Goal: Answer question/provide support: Share knowledge or assist other users

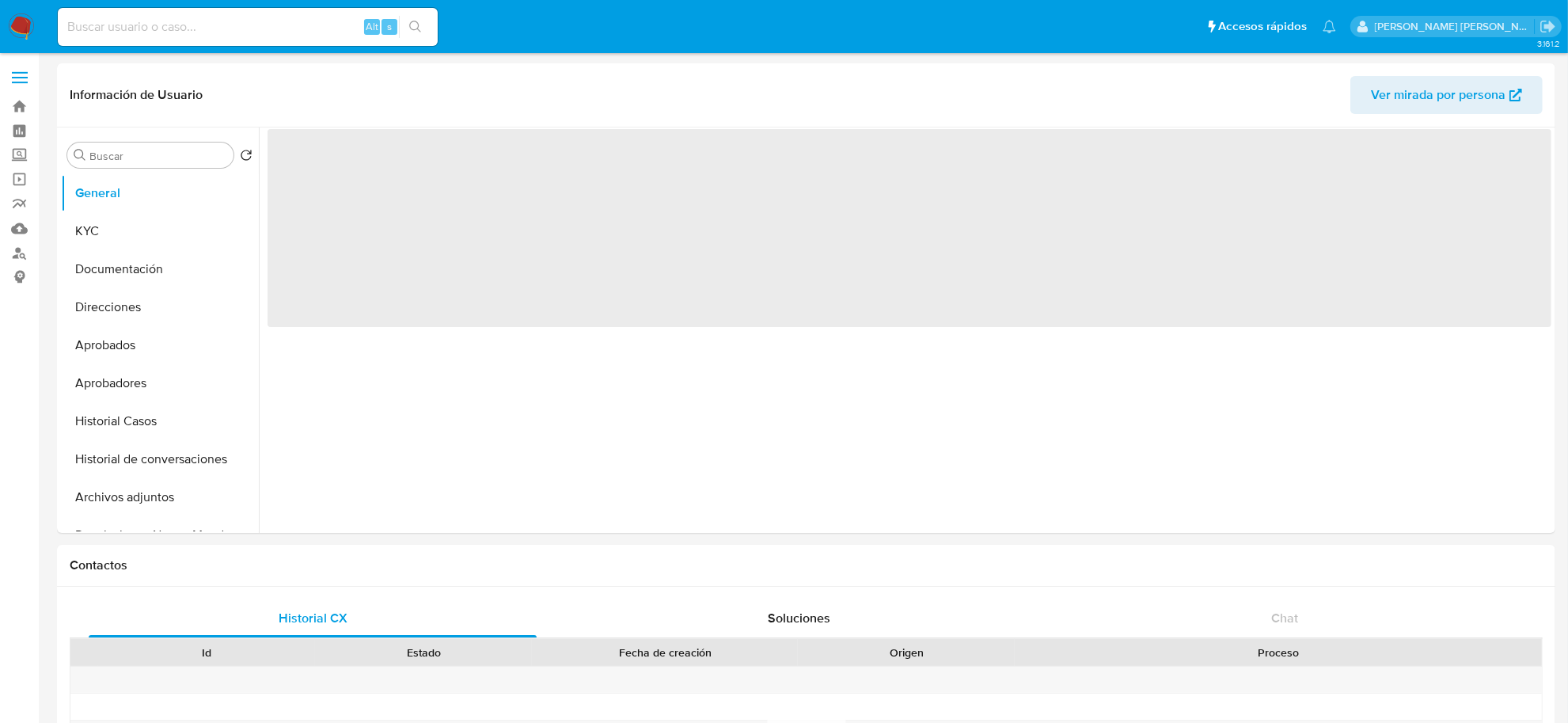
select select "10"
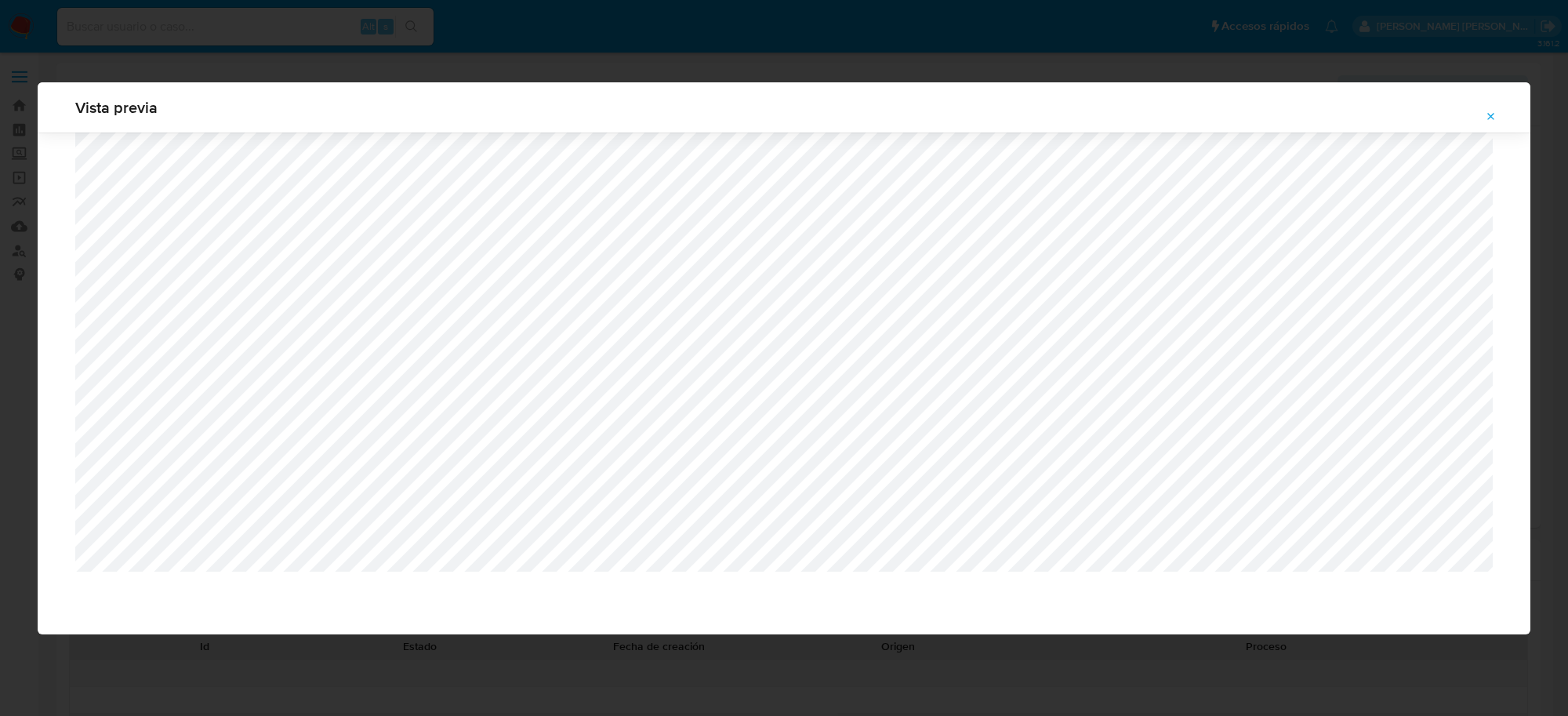
select select "10"
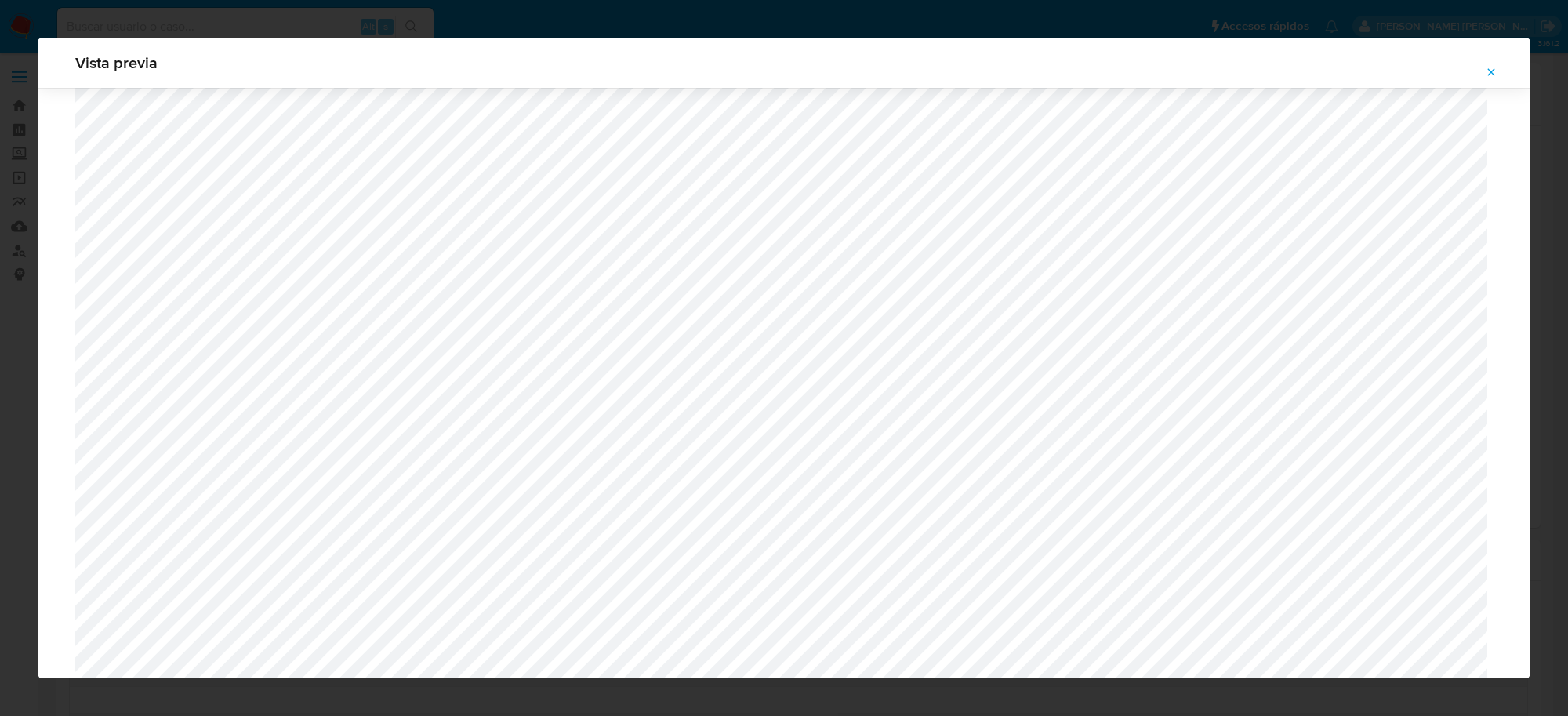
scroll to position [887, 0]
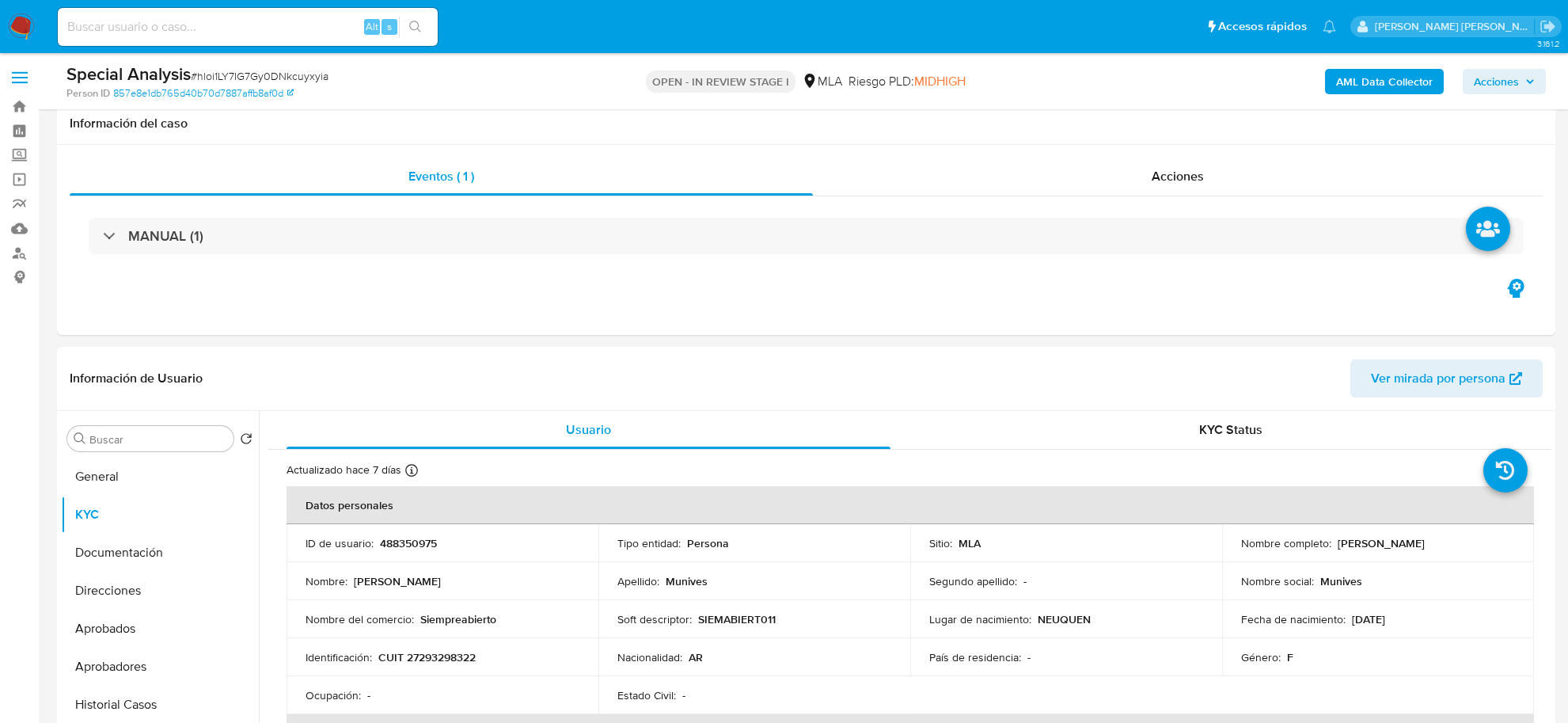
select select "10"
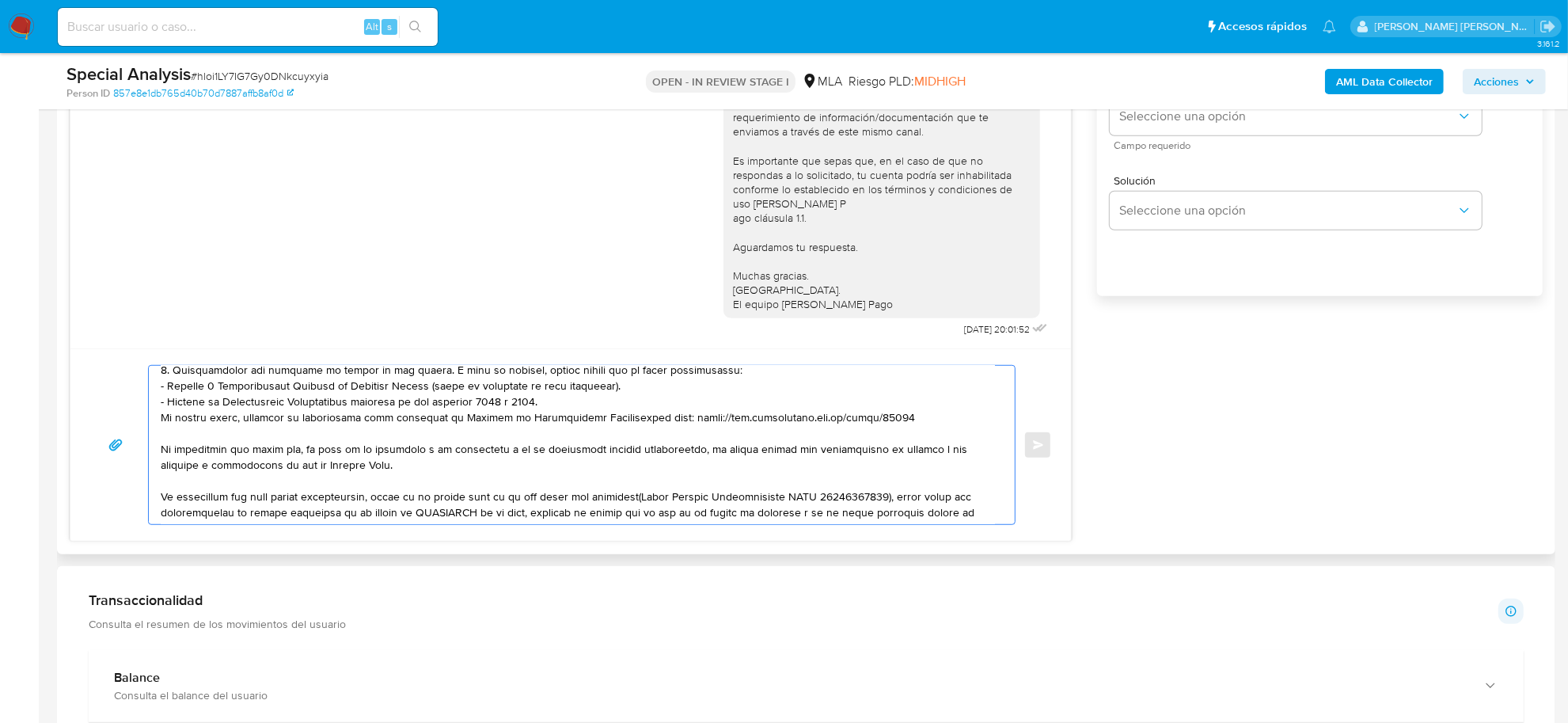
scroll to position [198, 0]
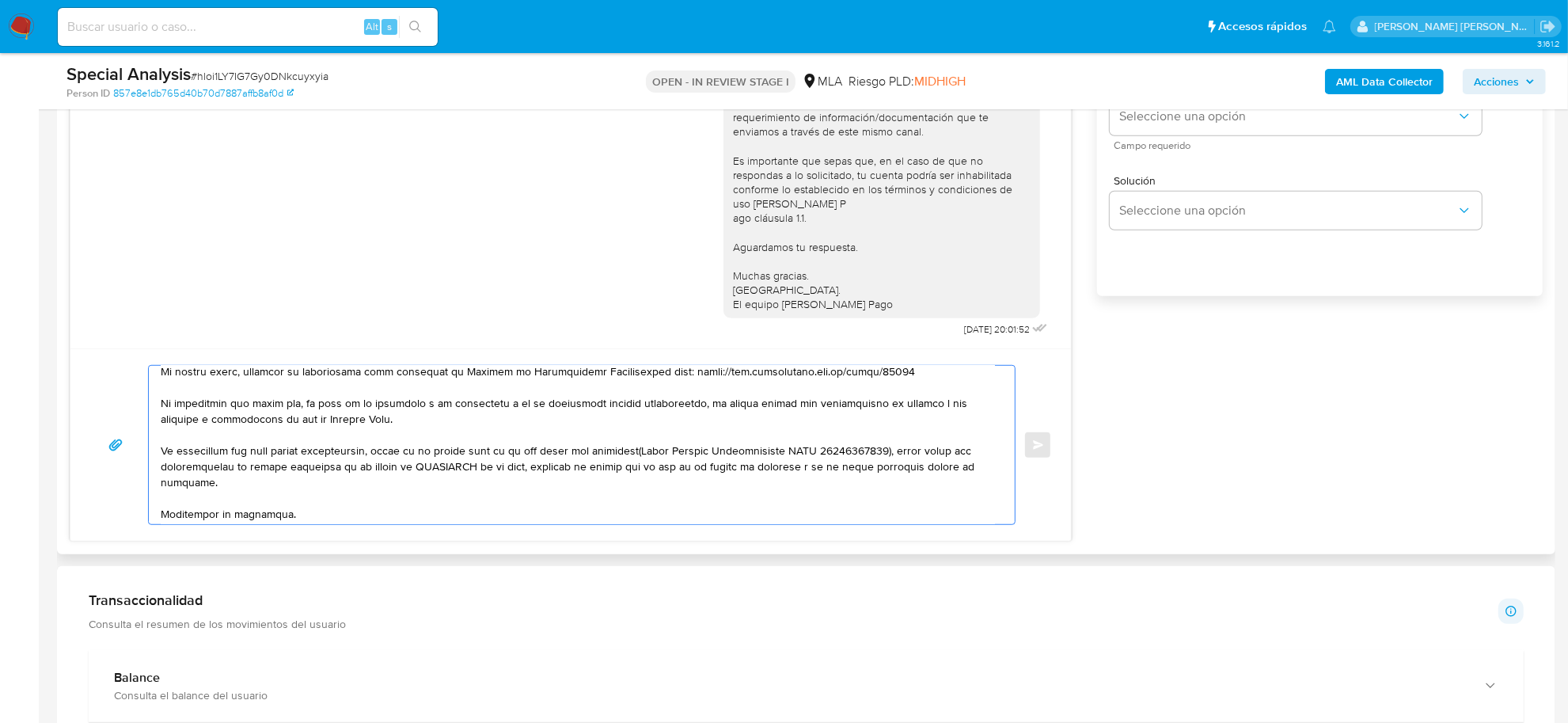
drag, startPoint x: 171, startPoint y: 452, endPoint x: 158, endPoint y: 452, distance: 13.0
click at [158, 452] on div at bounding box center [577, 444] width 858 height 158
drag, startPoint x: 305, startPoint y: 451, endPoint x: 216, endPoint y: 449, distance: 89.0
click at [216, 449] on textarea at bounding box center [578, 444] width 834 height 158
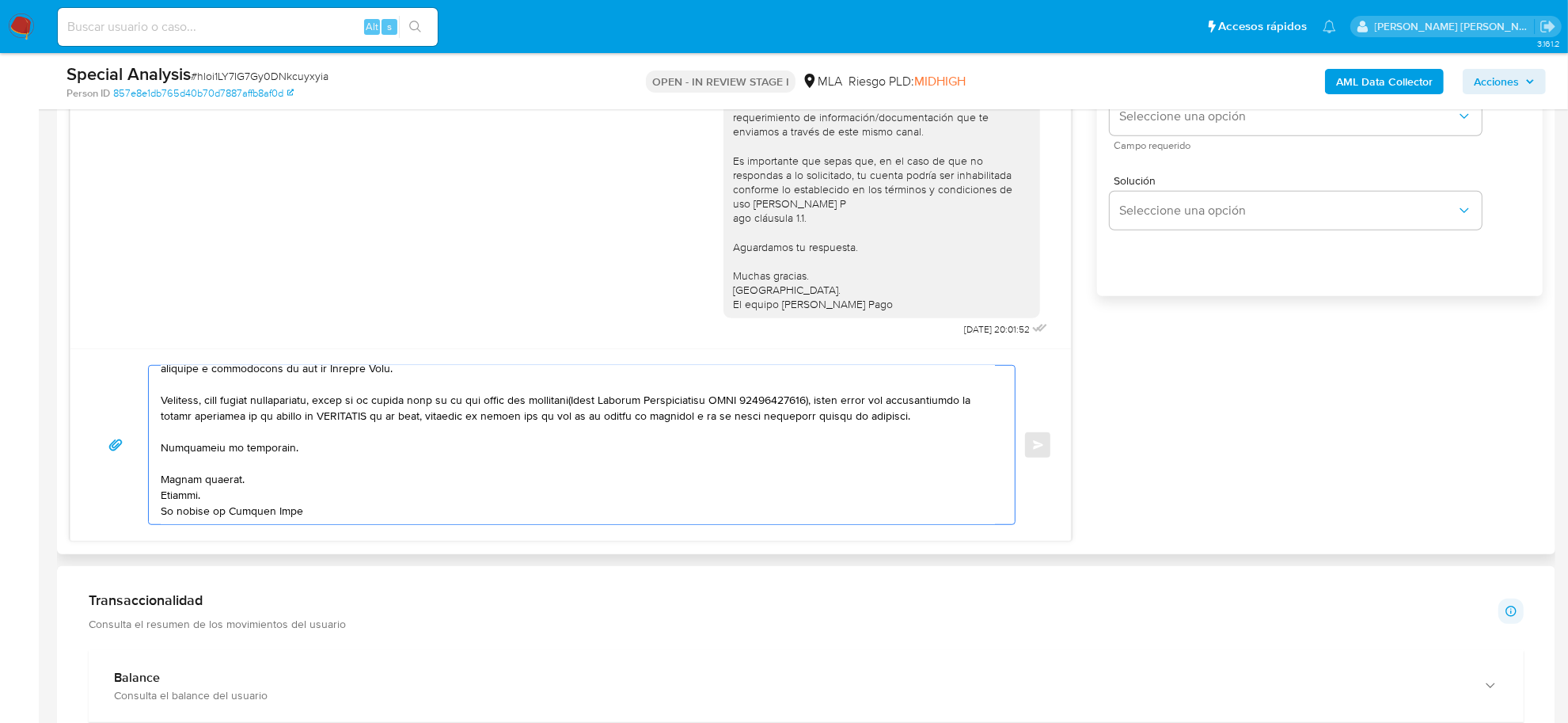
scroll to position [264, 0]
click at [215, 481] on textarea at bounding box center [578, 444] width 834 height 158
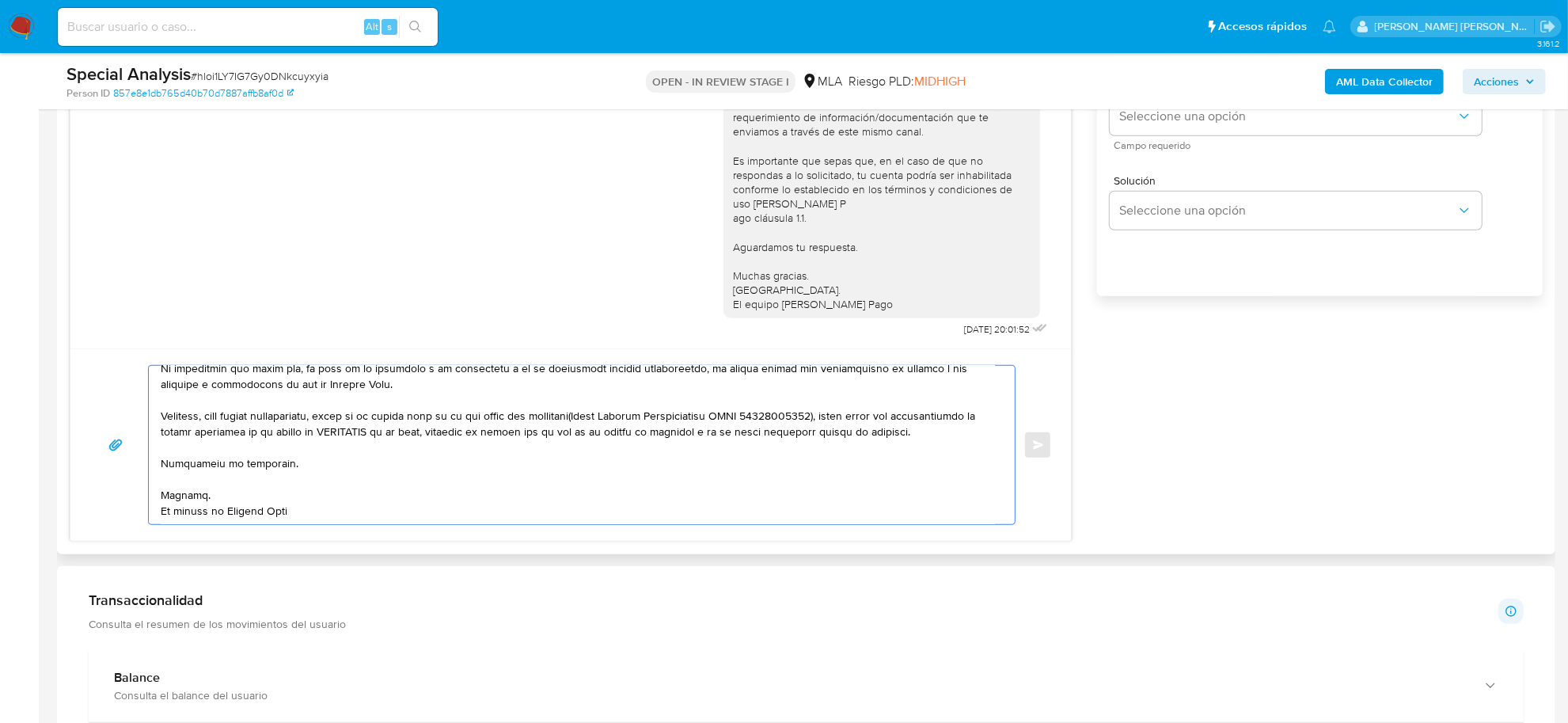
scroll to position [248, 0]
type textarea "Silvana Malvina, esperamos te encuentres bien. Notamos que tuviste oportunidad …"
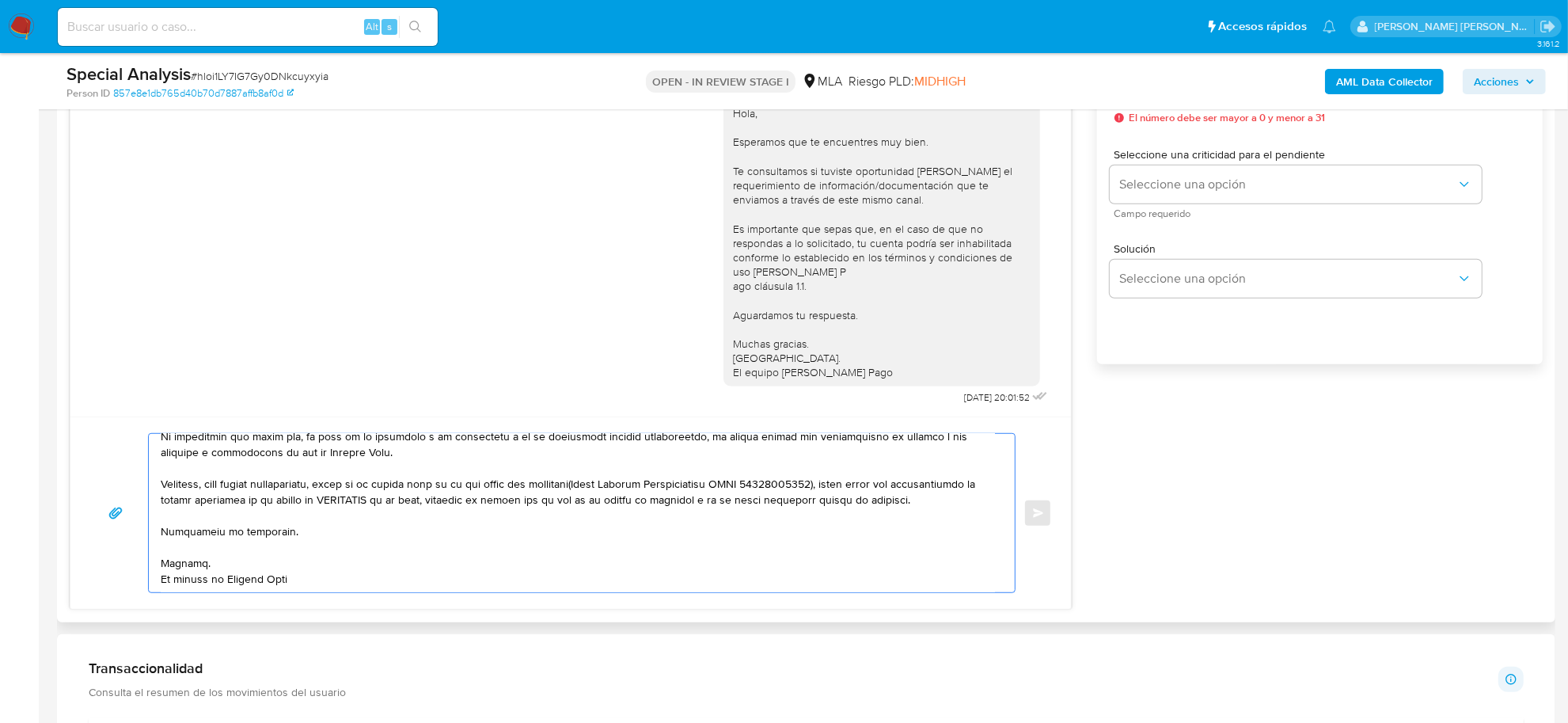
scroll to position [820, 0]
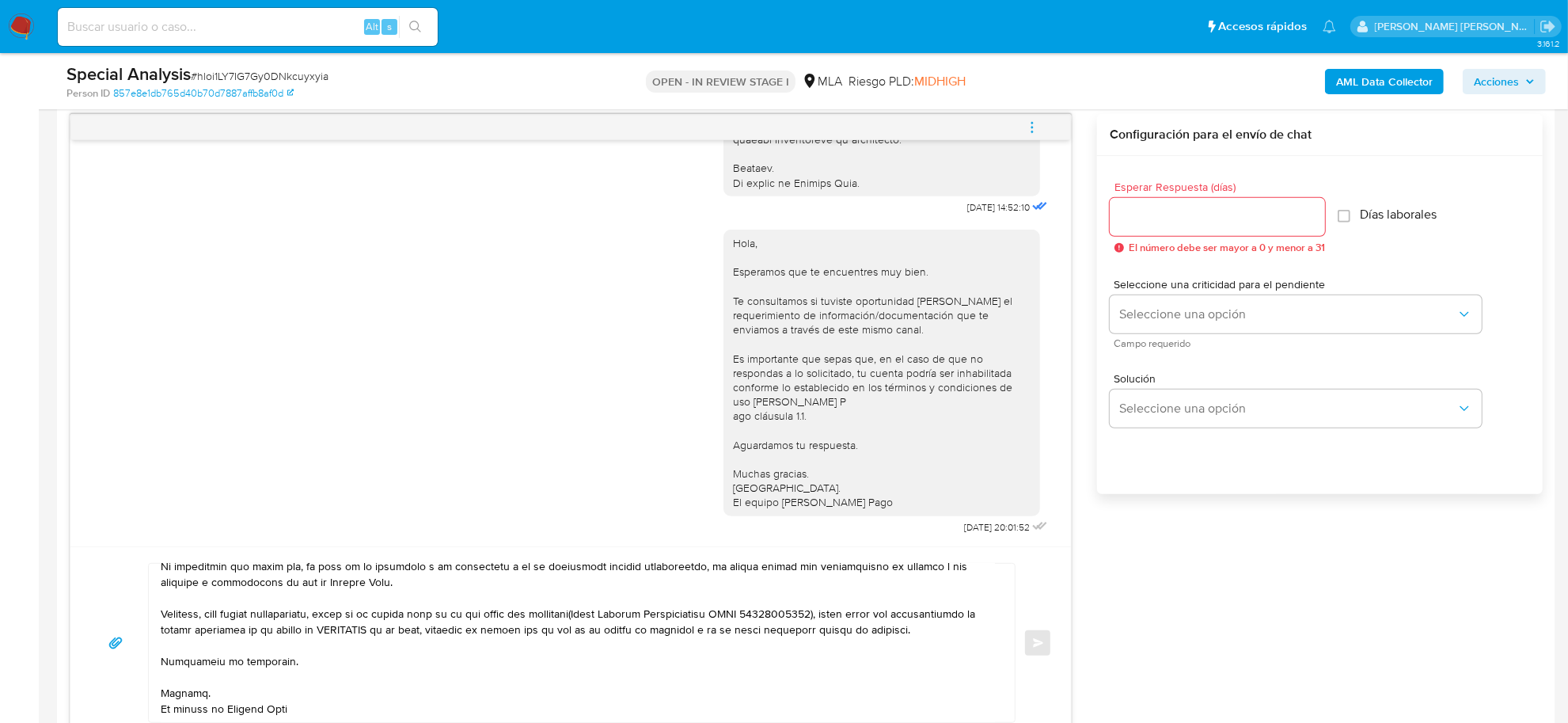
click at [1203, 227] on div at bounding box center [1218, 217] width 216 height 38
click at [1196, 218] on input "Esperar Respuesta (días)" at bounding box center [1218, 216] width 216 height 21
type input "2"
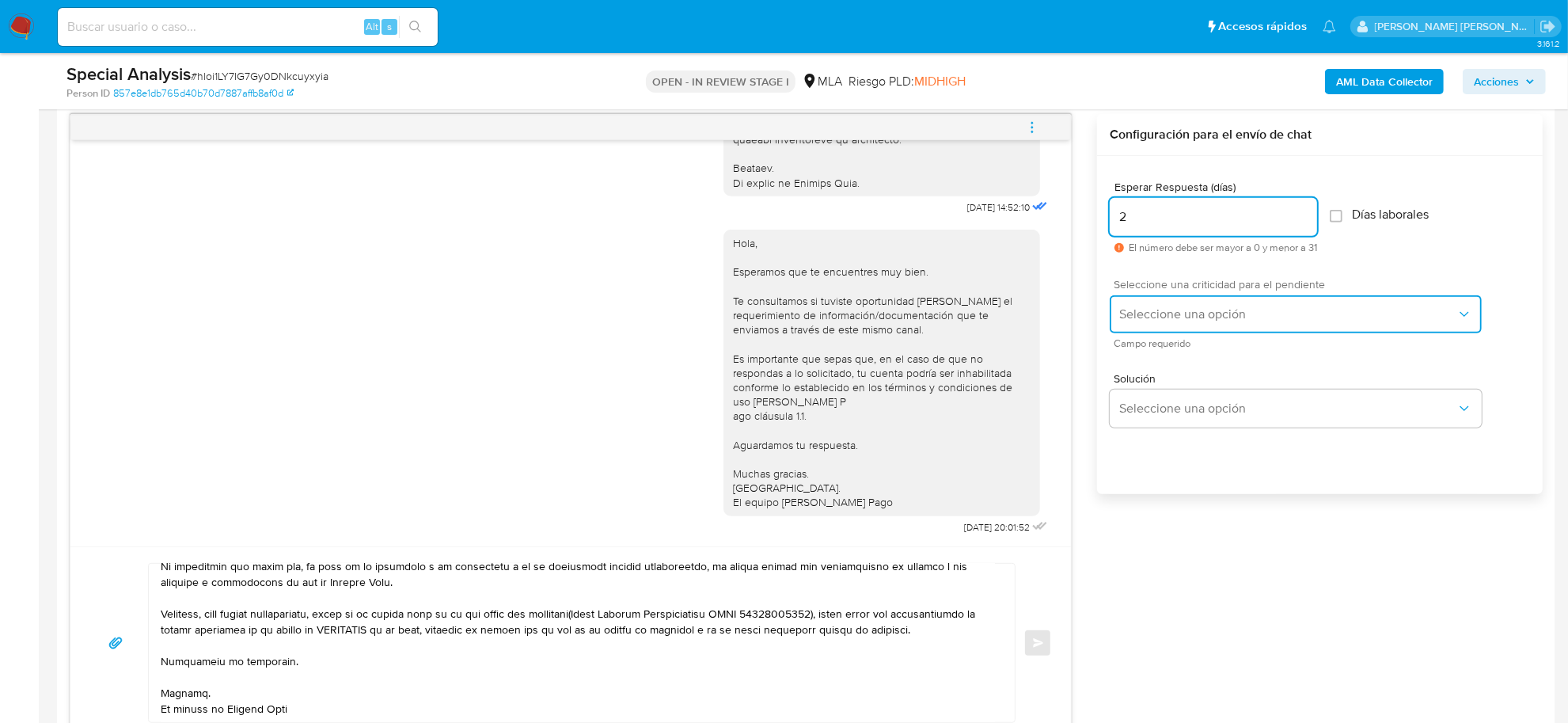
click at [1200, 303] on button "Seleccione una opción" at bounding box center [1296, 314] width 372 height 38
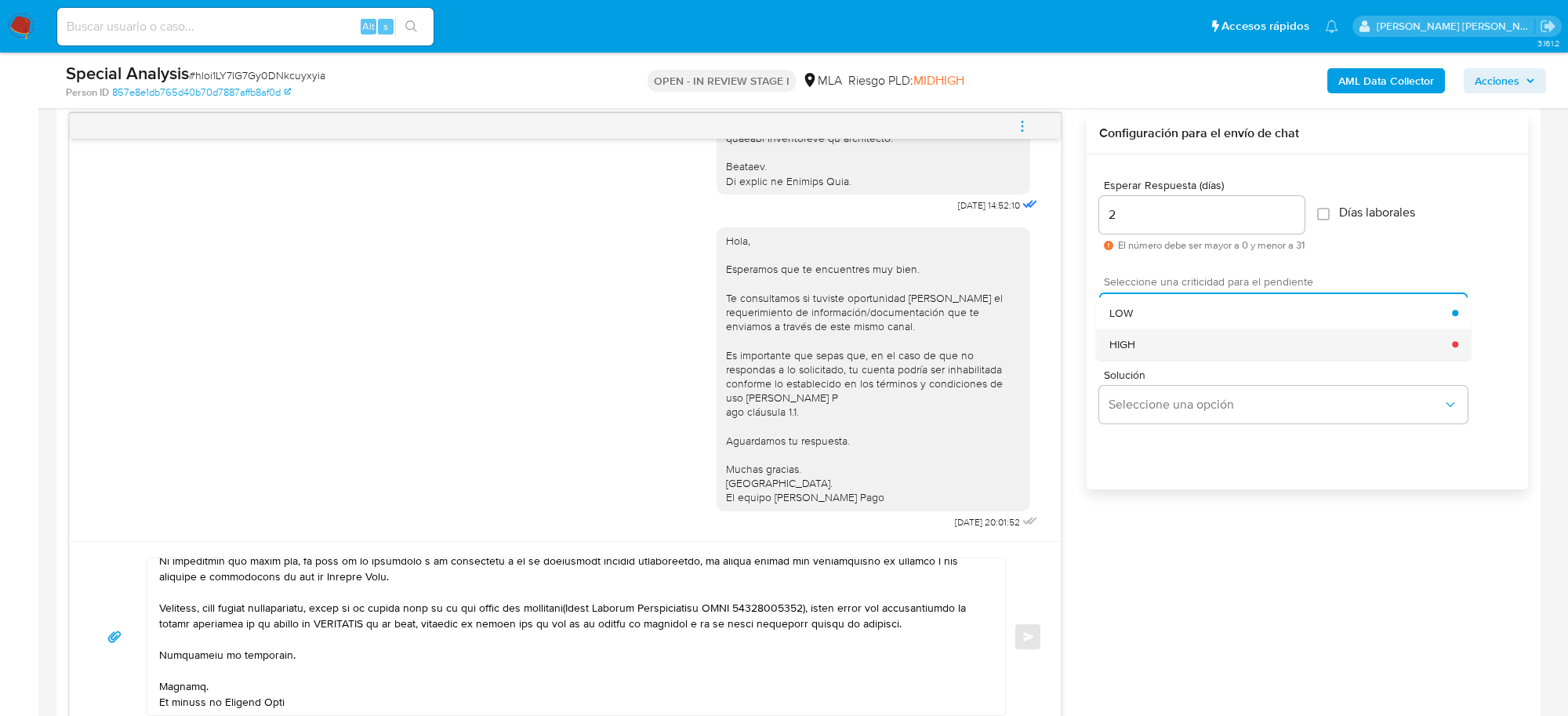
click at [1172, 337] on div "HIGH" at bounding box center [1281, 344] width 343 height 31
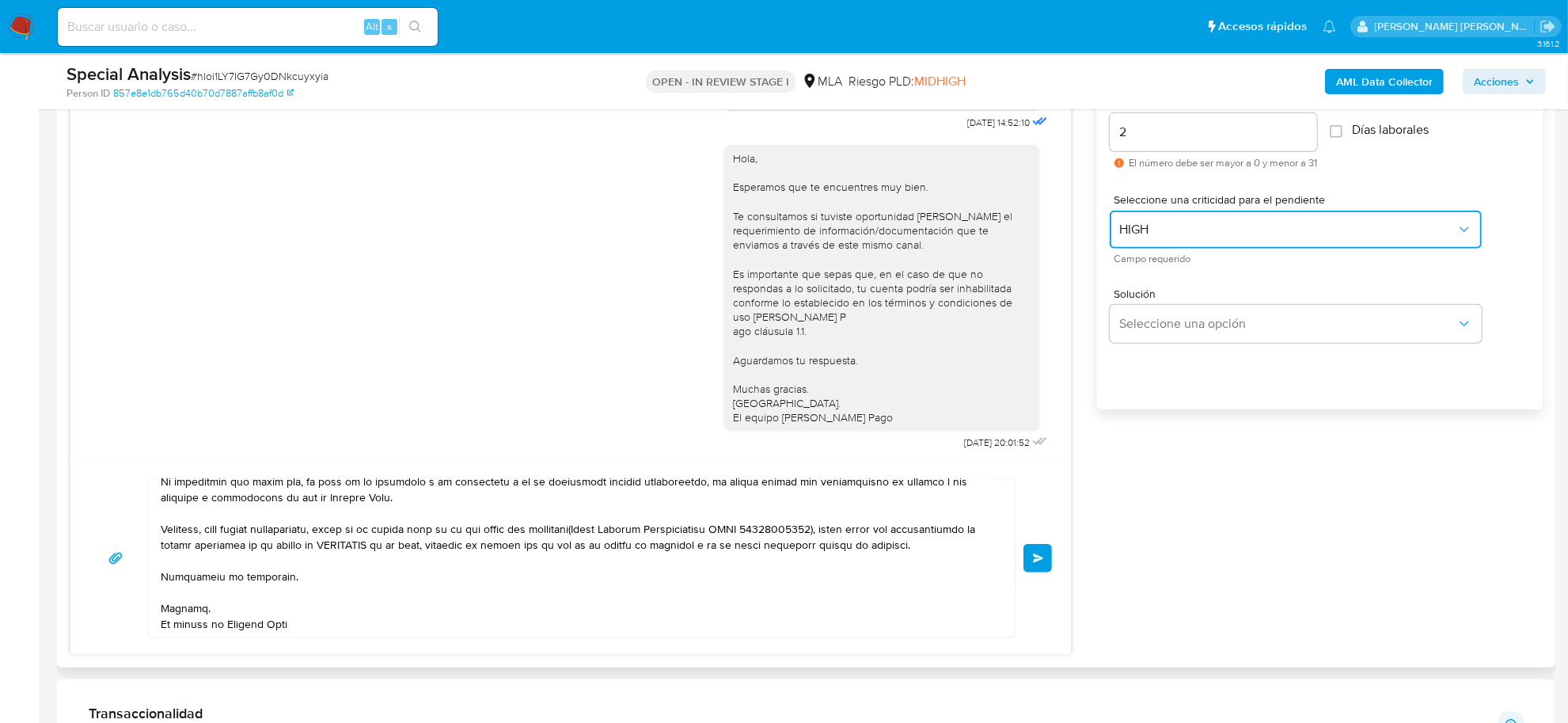
scroll to position [1018, 0]
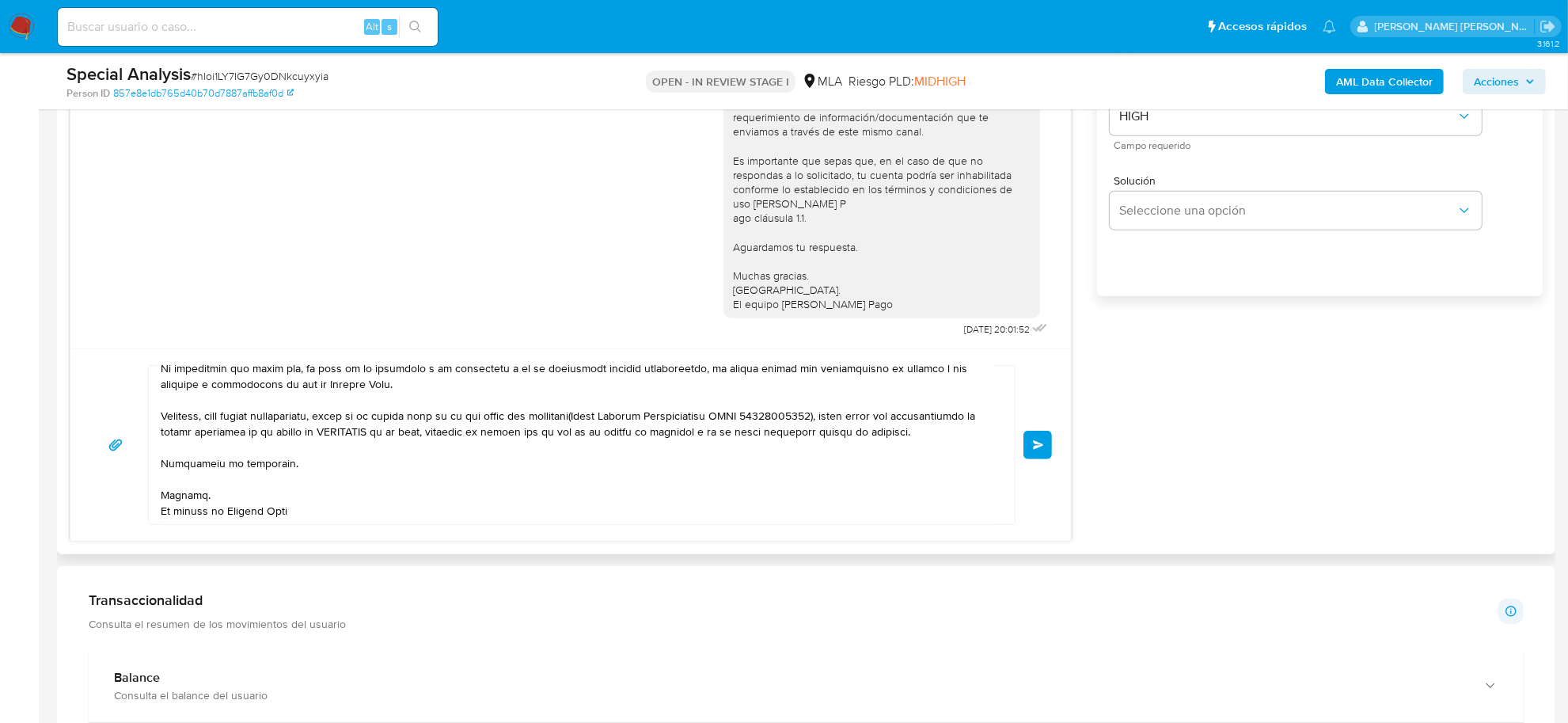
click at [1045, 454] on button "Enviar" at bounding box center [1037, 444] width 28 height 28
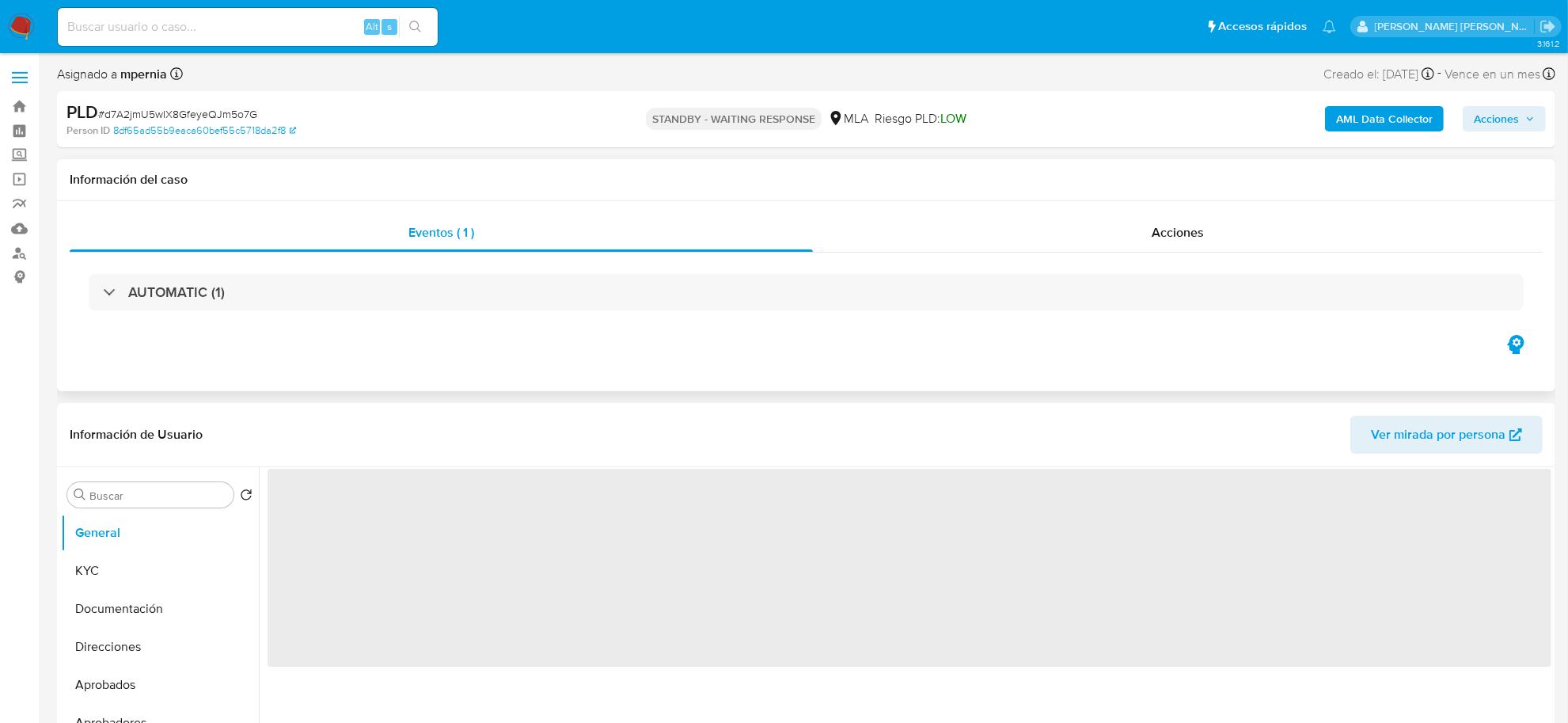
select select "10"
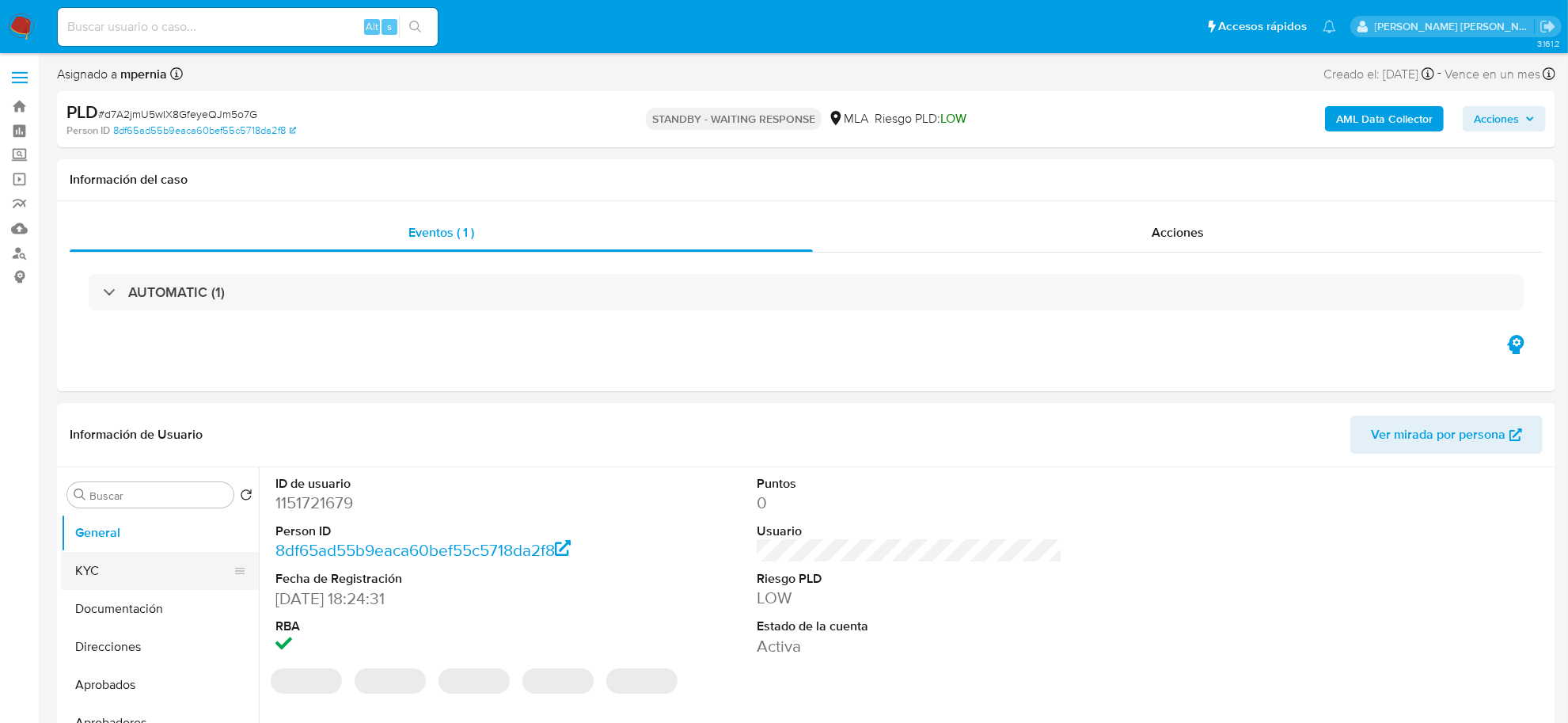
click at [136, 566] on button "KYC" at bounding box center [153, 570] width 185 height 38
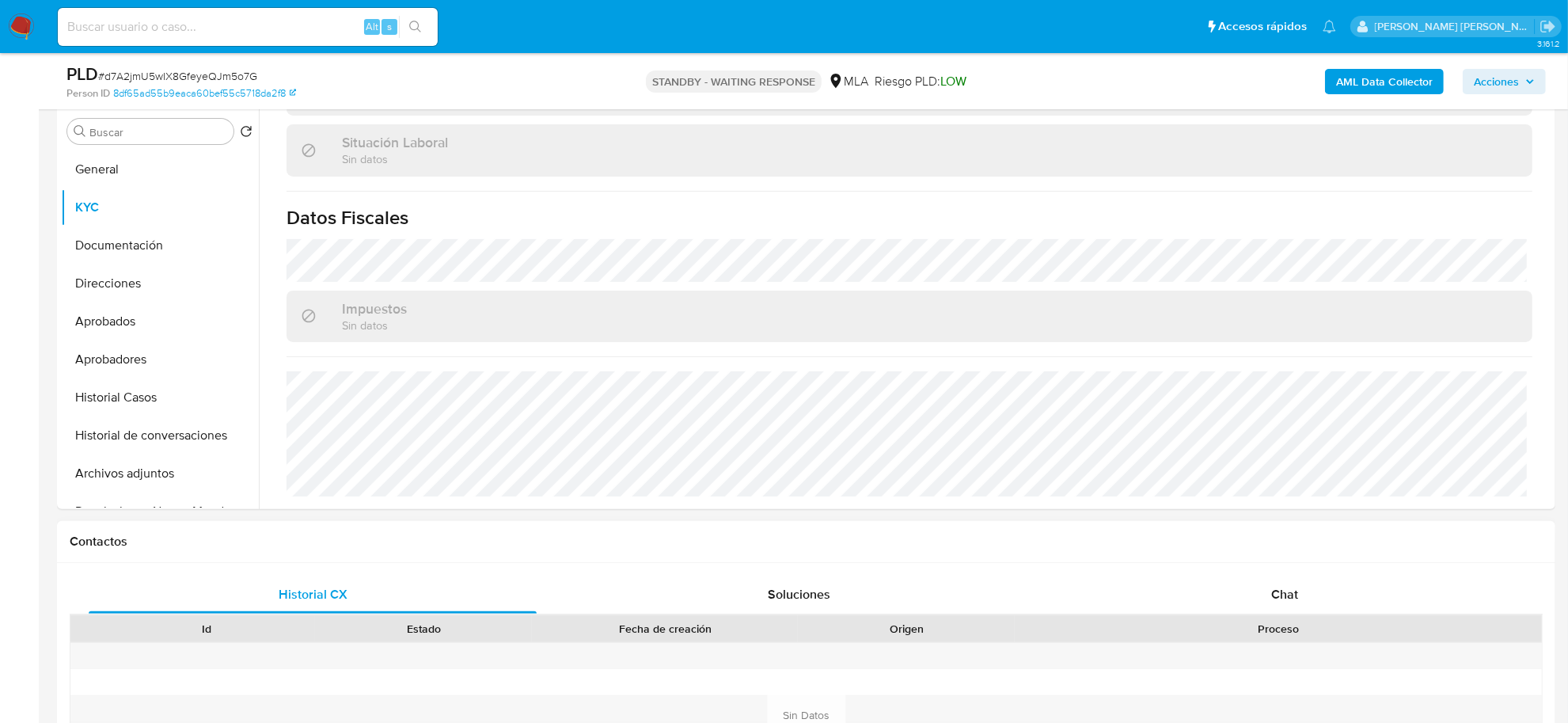
scroll to position [495, 0]
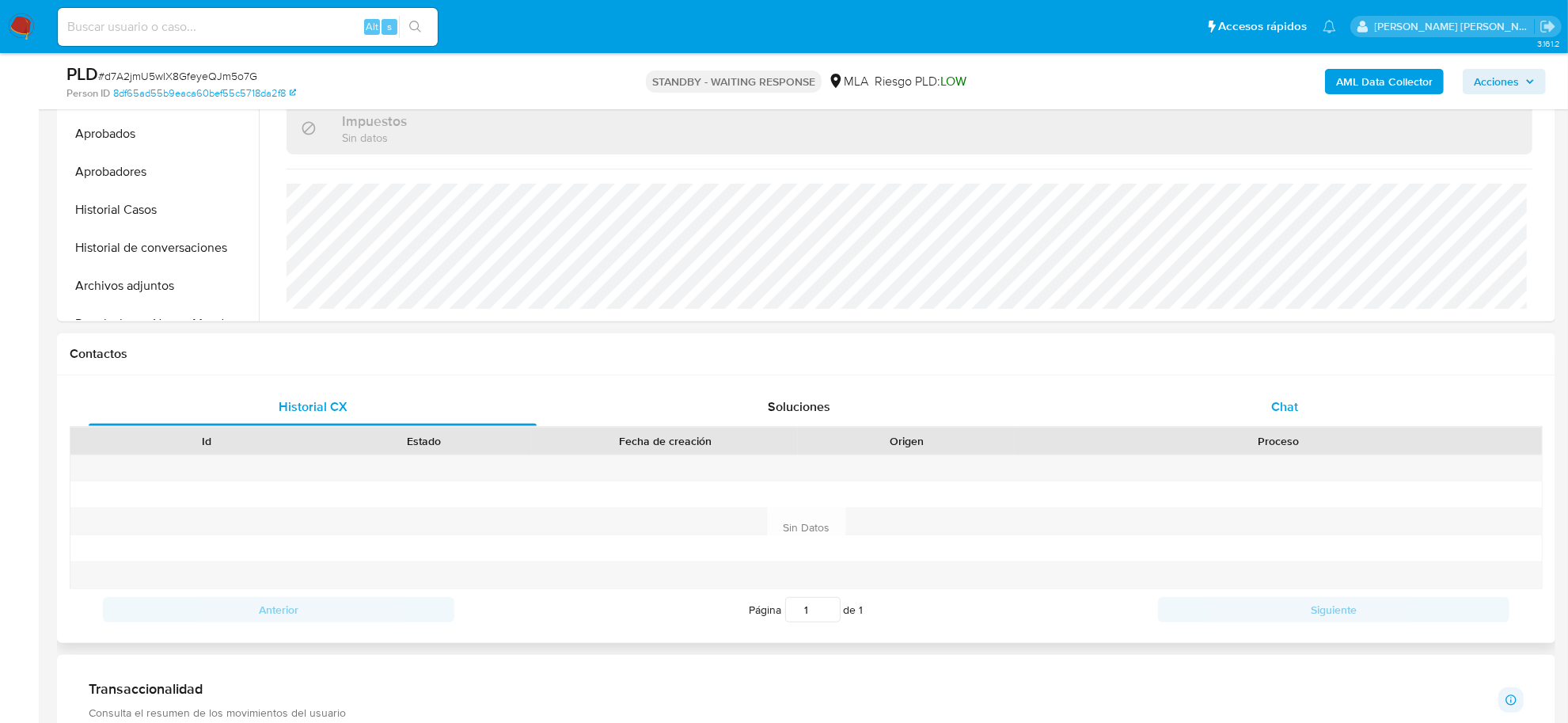
click at [1269, 400] on div "Chat" at bounding box center [1284, 407] width 448 height 38
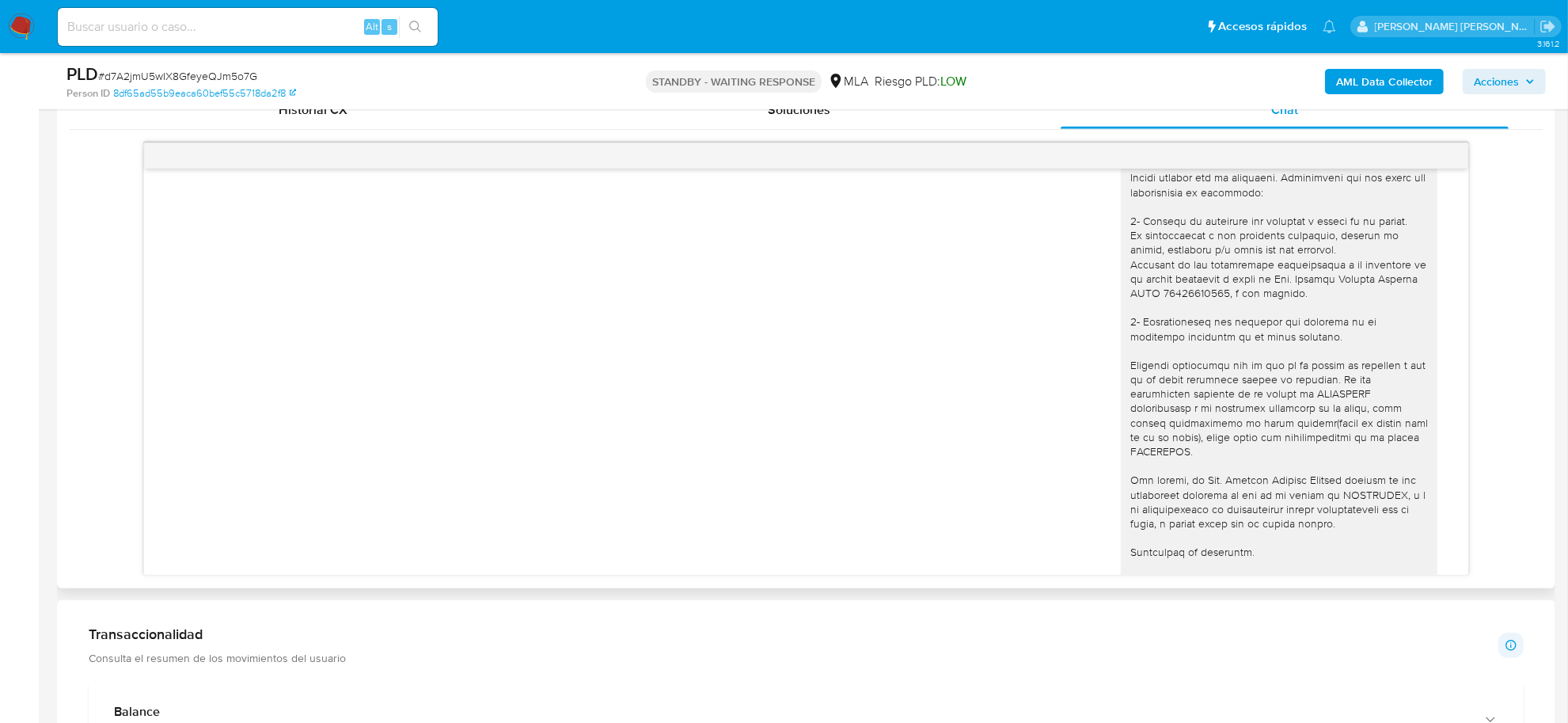
scroll to position [1285, 0]
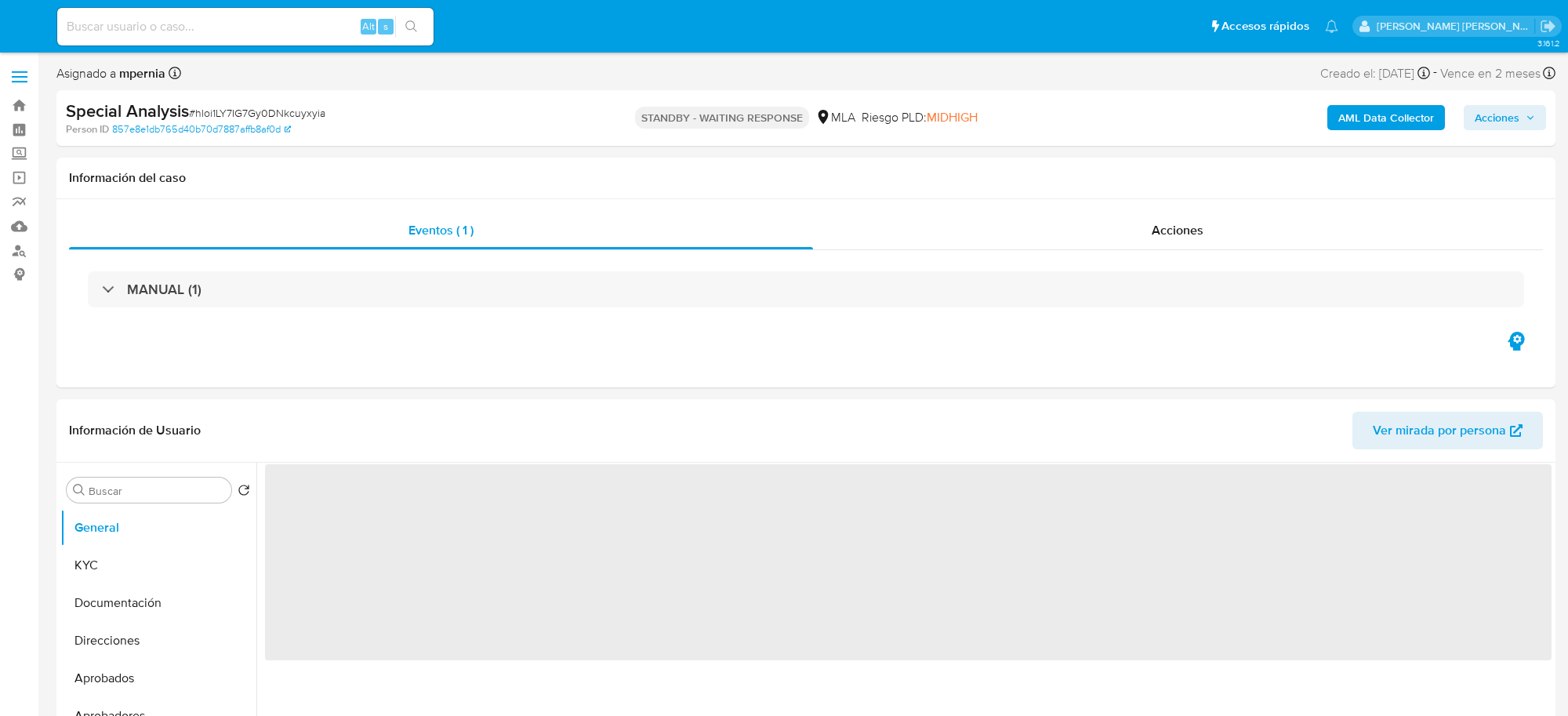
select select "10"
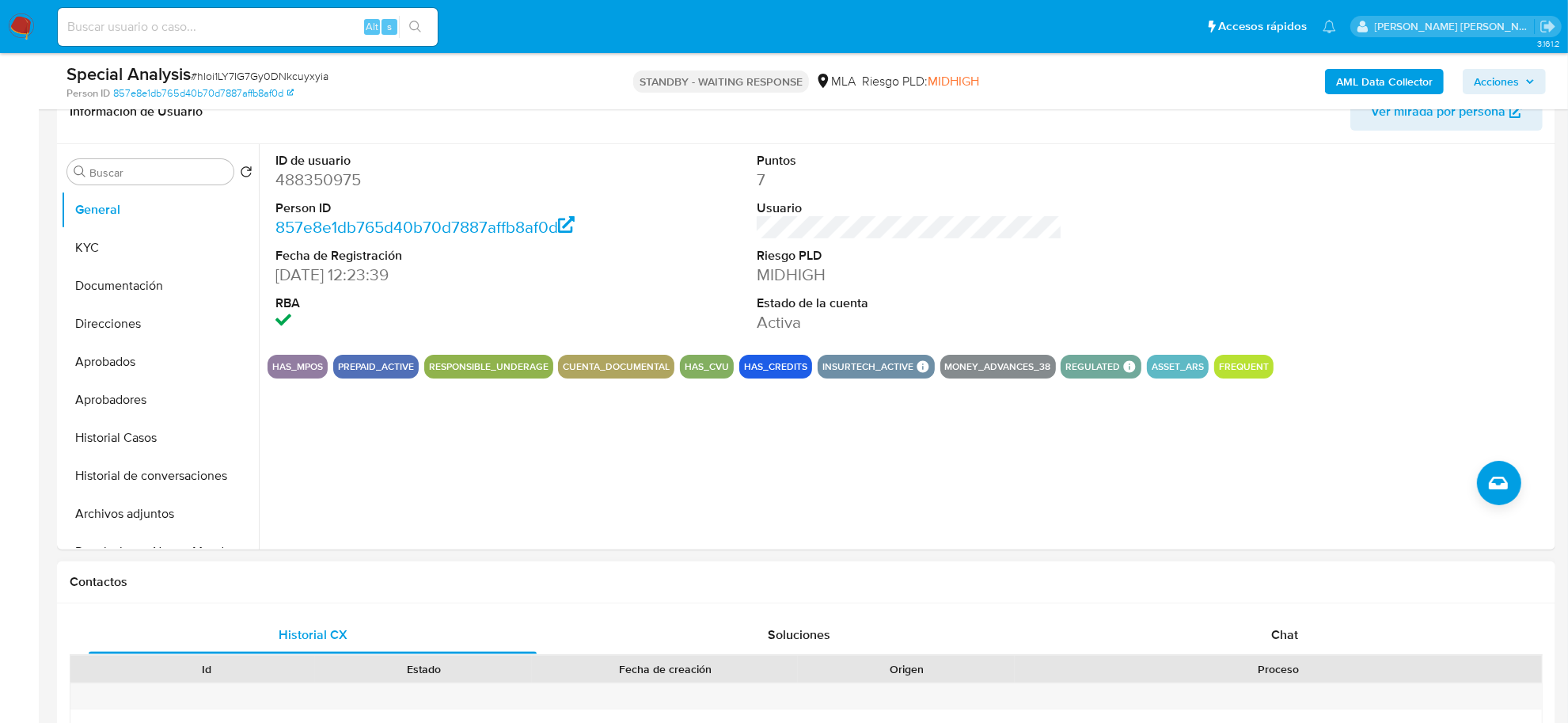
scroll to position [297, 0]
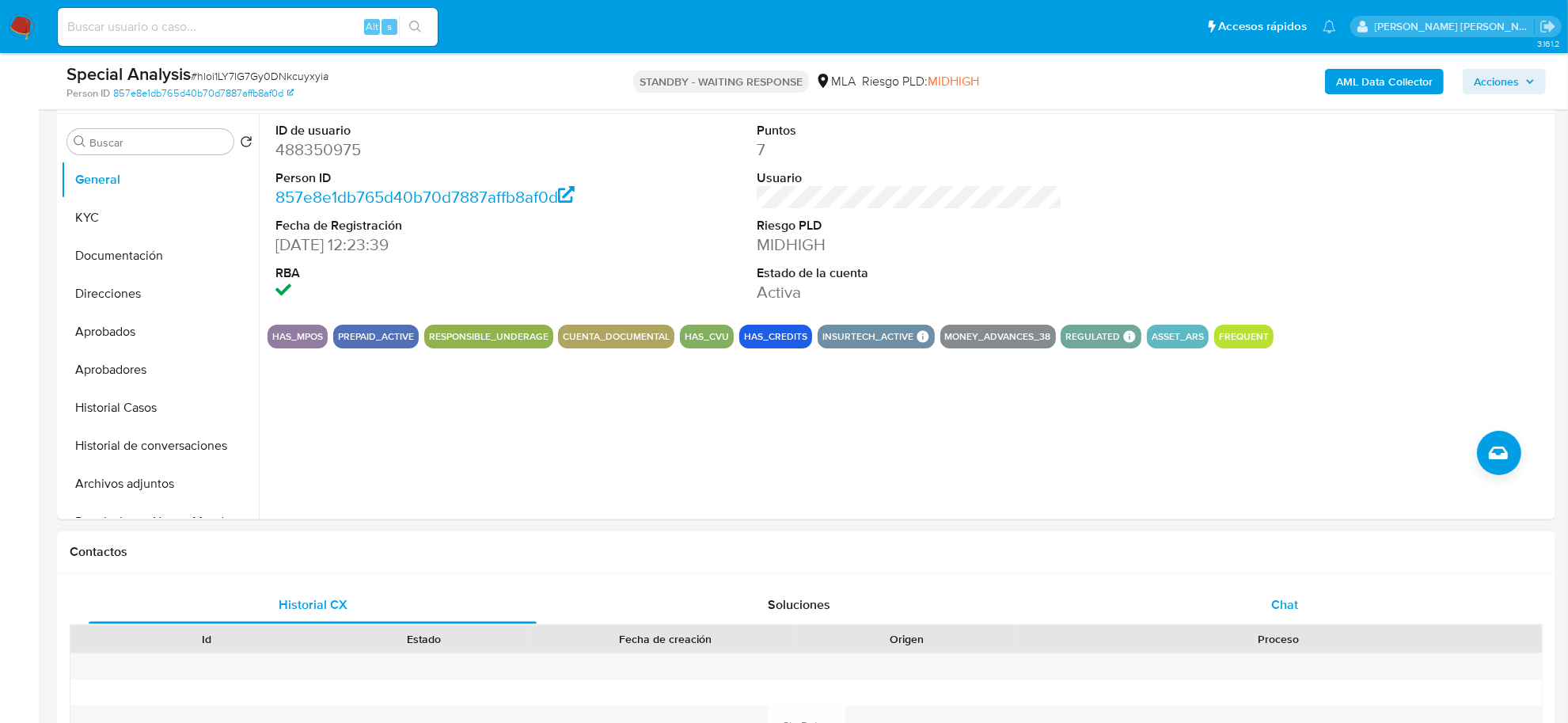
click at [1284, 611] on span "Chat" at bounding box center [1284, 604] width 27 height 18
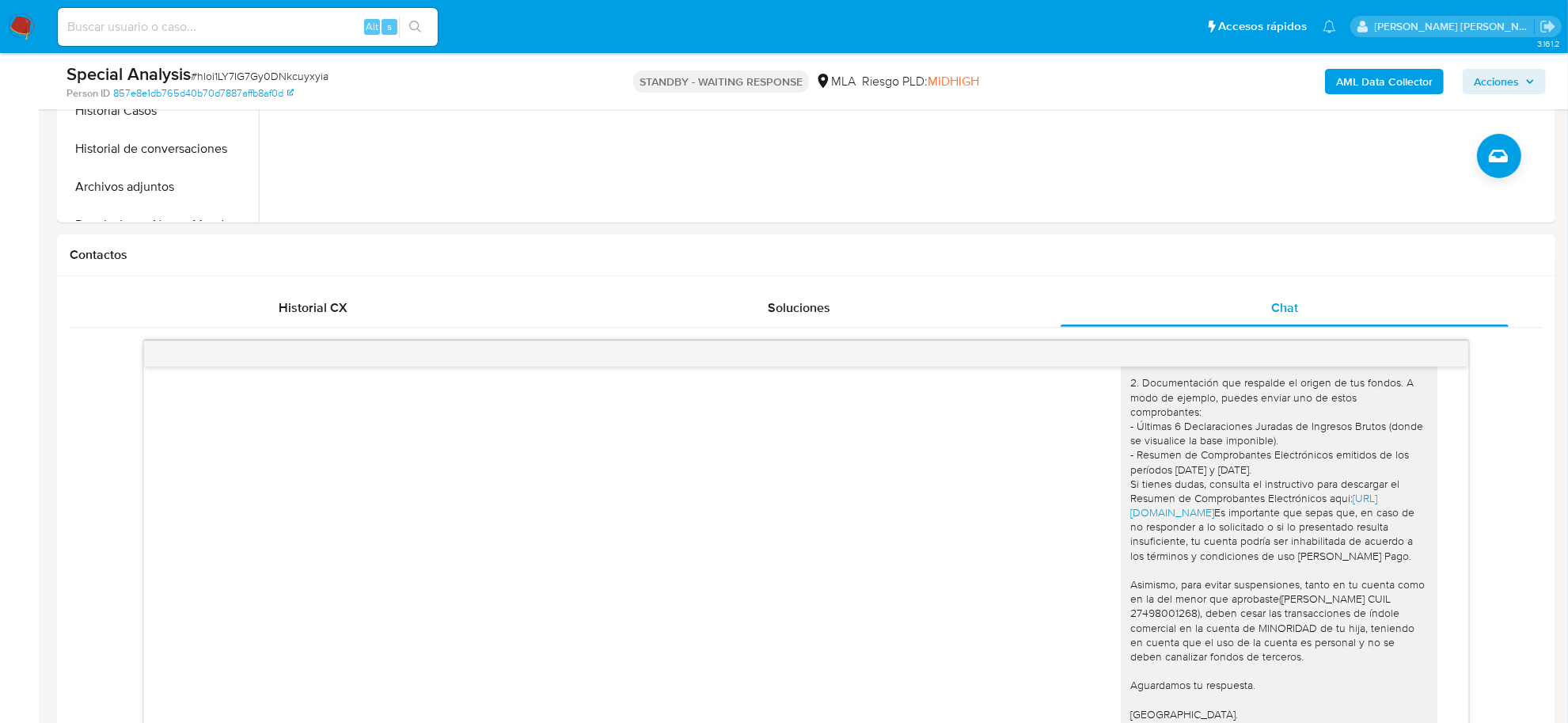
scroll to position [792, 0]
